Goal: Transaction & Acquisition: Purchase product/service

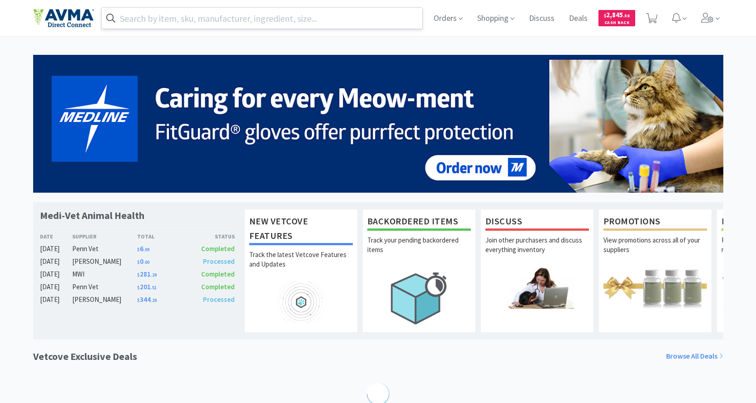
click at [196, 18] on input "text" at bounding box center [262, 18] width 321 height 21
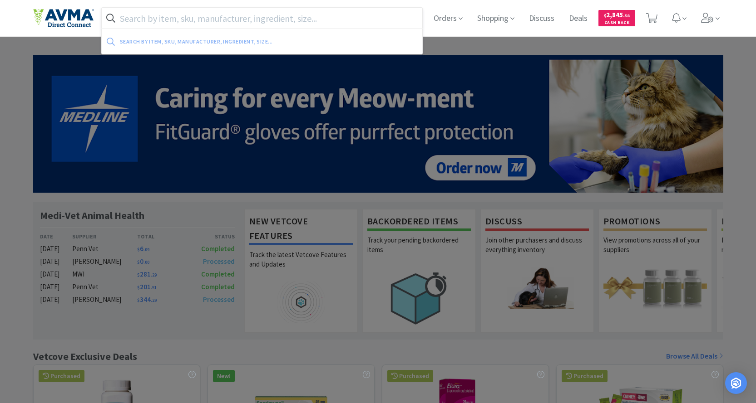
paste input "VAM2595"
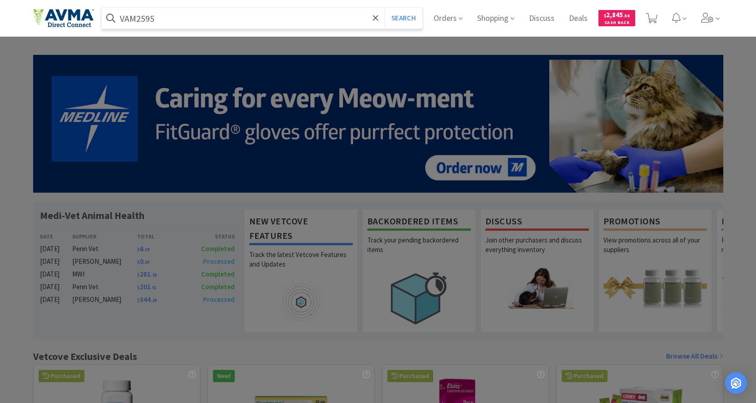
type input "VAM2595"
click at [384, 8] on button "Search" at bounding box center [403, 18] width 38 height 21
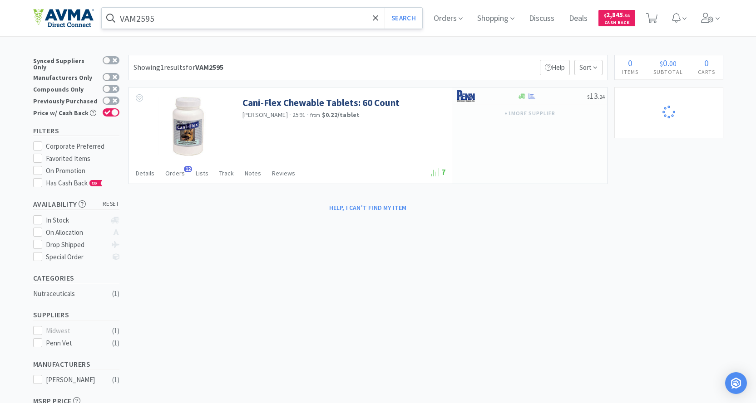
select select "1"
select select "2"
select select "1"
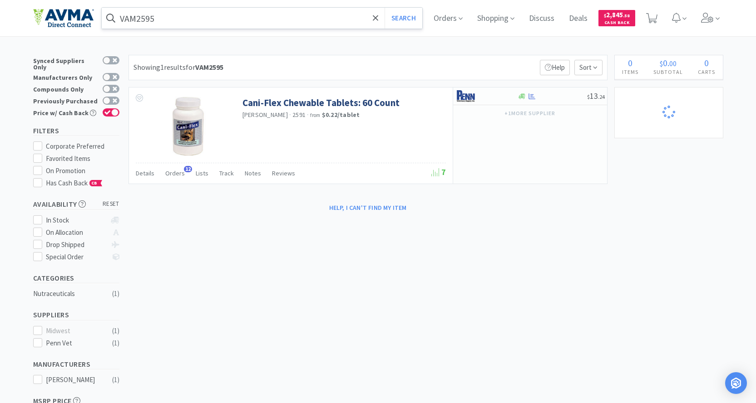
select select "3"
select select "1"
select select "15"
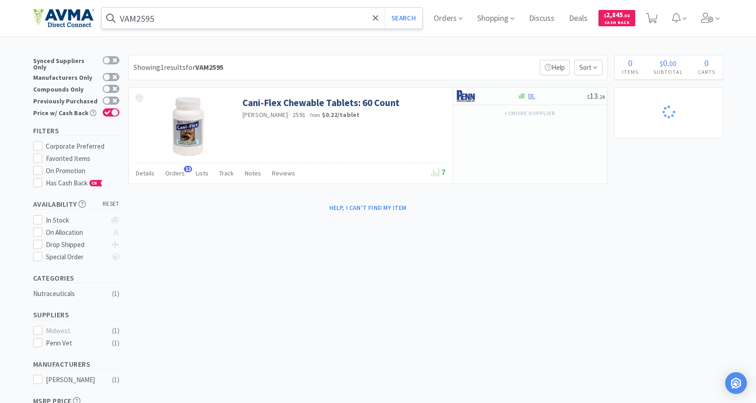
select select "1"
select select "6"
select select "2"
select select "10"
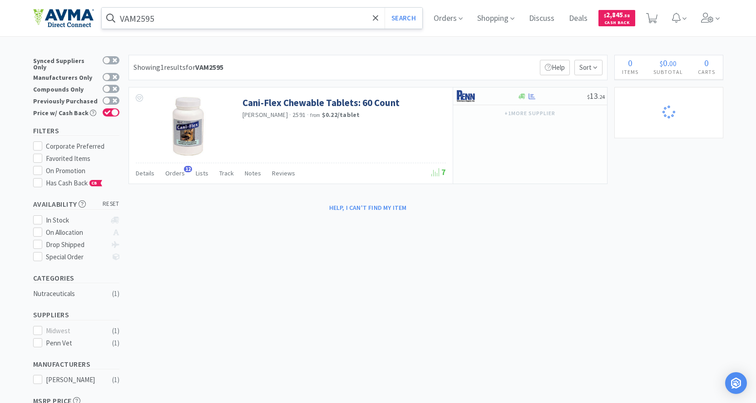
select select "4"
select select "1"
select select "2"
select select "1"
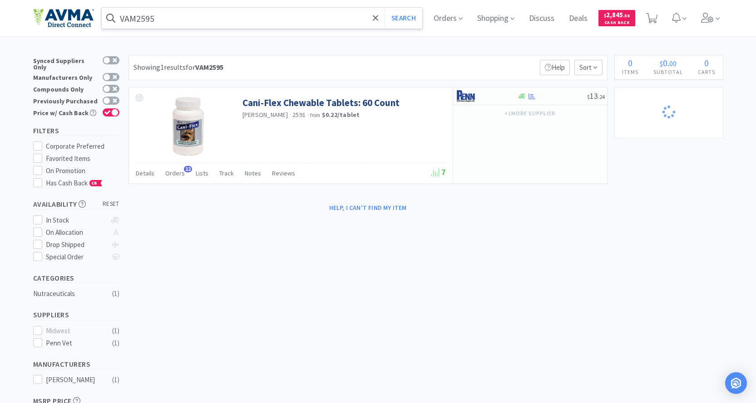
select select "4"
select select "1"
select select "2"
select select "5"
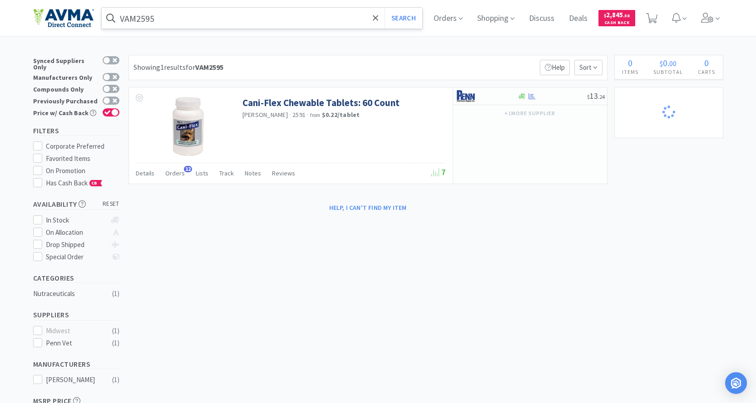
select select "8"
select select "4"
select select "1"
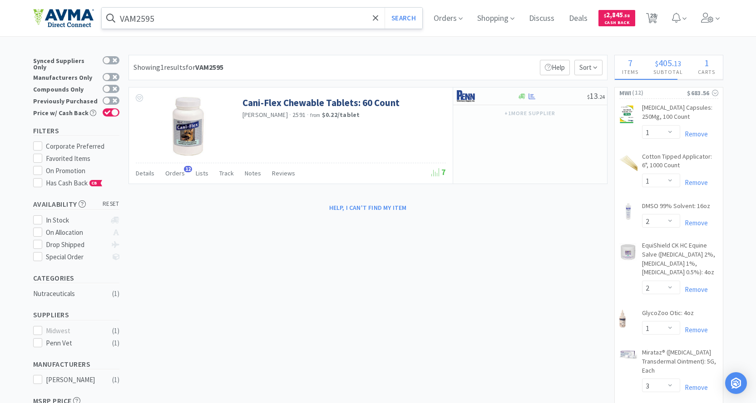
select select "4"
select select "1"
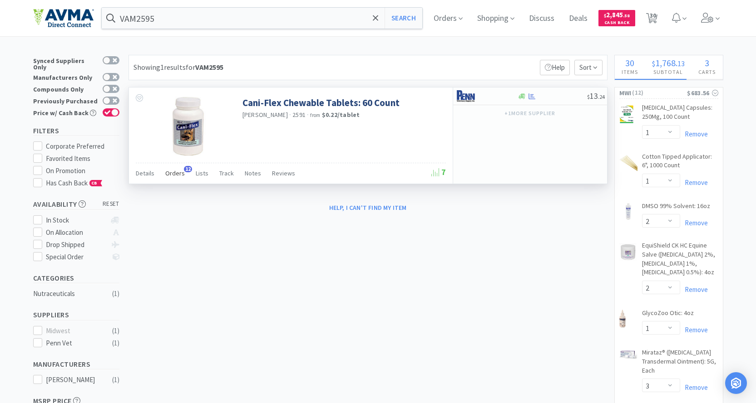
click at [173, 172] on span "Orders" at bounding box center [175, 173] width 20 height 8
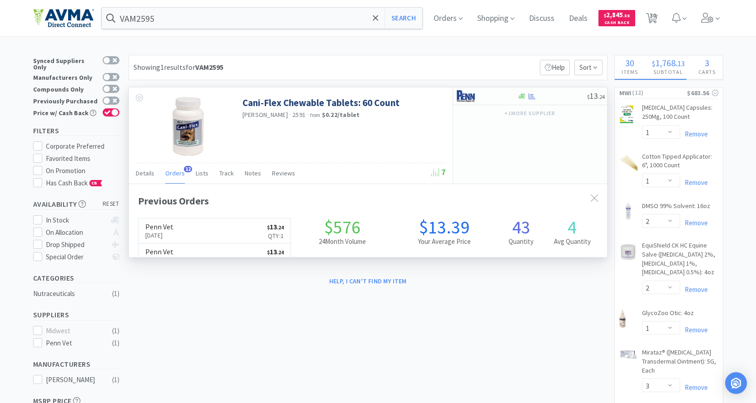
scroll to position [243, 478]
